Goal: Transaction & Acquisition: Purchase product/service

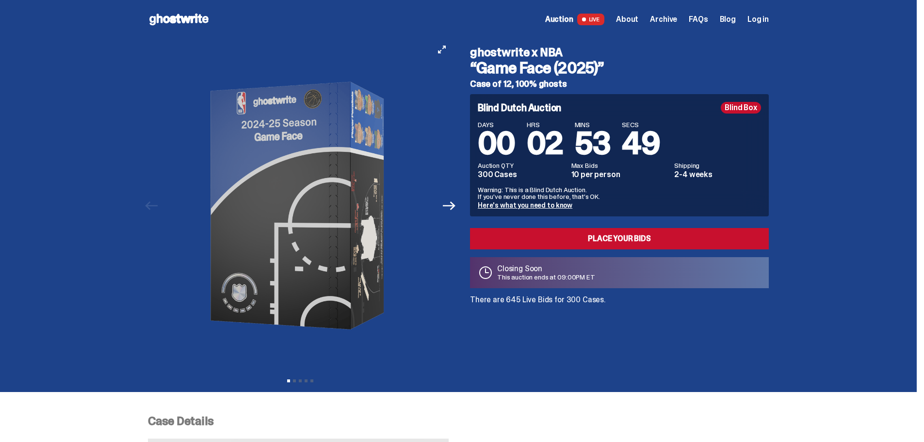
click at [450, 197] on button "Next" at bounding box center [449, 205] width 21 height 21
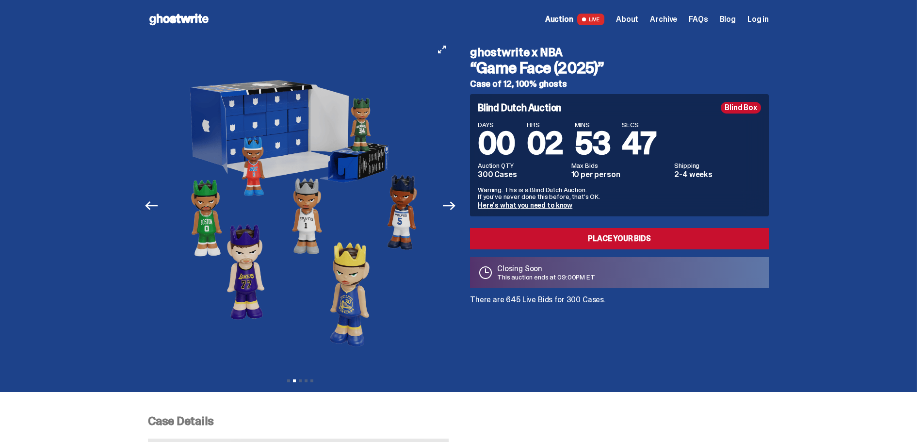
click at [451, 198] on button "Next" at bounding box center [449, 205] width 21 height 21
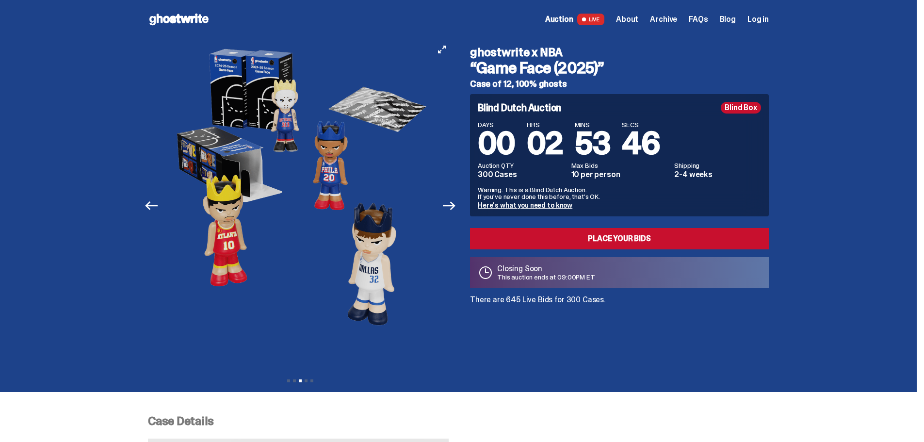
click at [451, 198] on button "Next" at bounding box center [449, 205] width 21 height 21
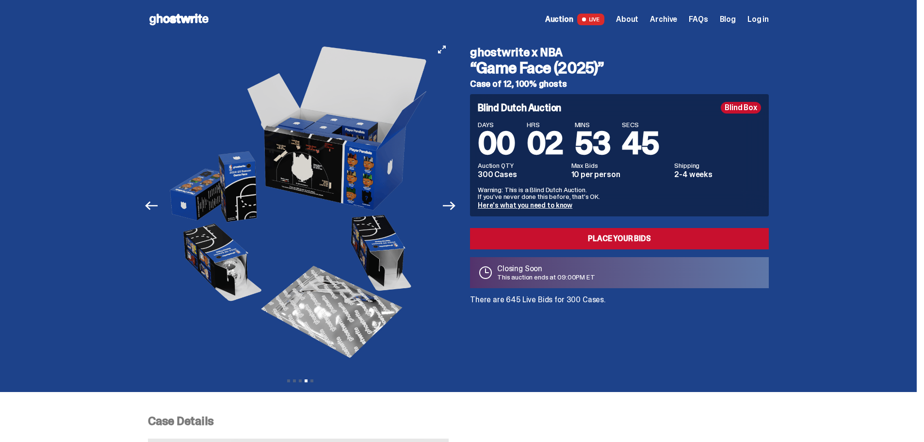
click at [451, 198] on button "Next" at bounding box center [449, 205] width 21 height 21
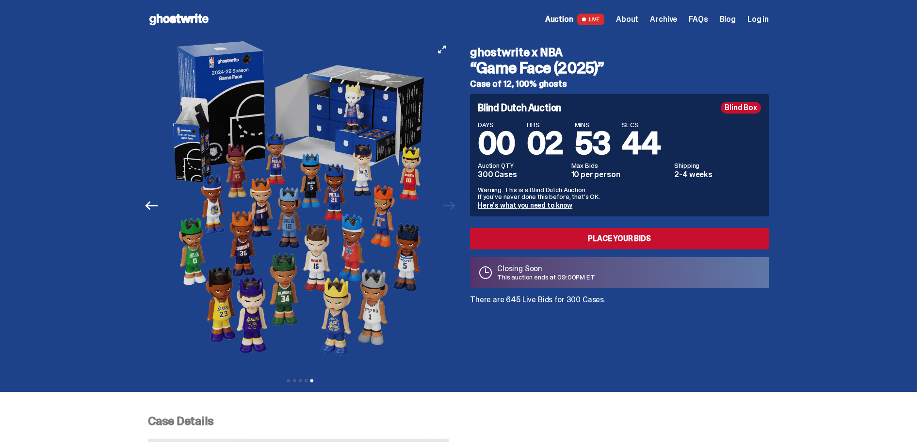
click at [451, 198] on div at bounding box center [300, 206] width 305 height 334
